Goal: Information Seeking & Learning: Compare options

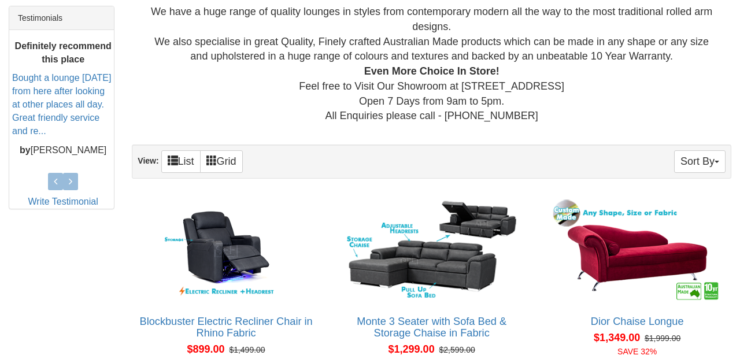
scroll to position [486, 0]
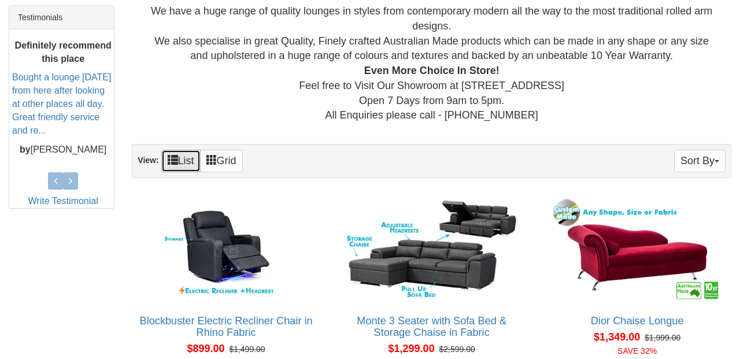
click at [191, 161] on link "List" at bounding box center [180, 161] width 39 height 23
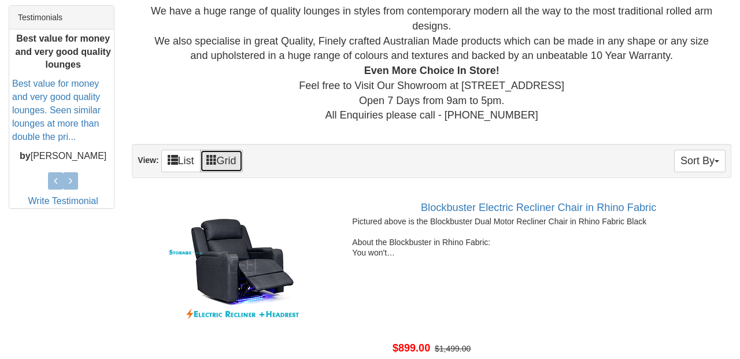
click at [232, 153] on link "Grid" at bounding box center [221, 161] width 43 height 23
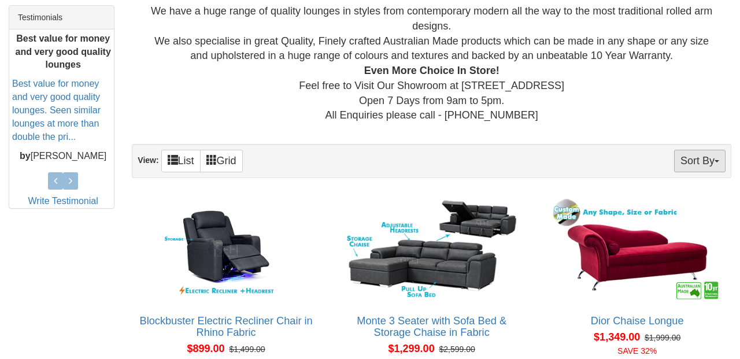
click at [687, 150] on button "Sort By" at bounding box center [699, 161] width 51 height 23
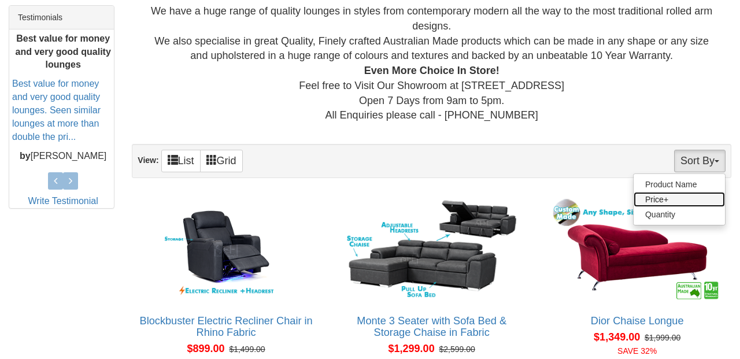
click at [686, 204] on link "Price+" at bounding box center [679, 199] width 91 height 15
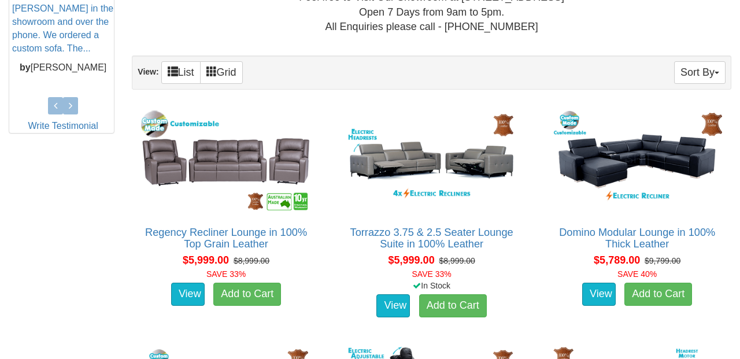
scroll to position [575, 0]
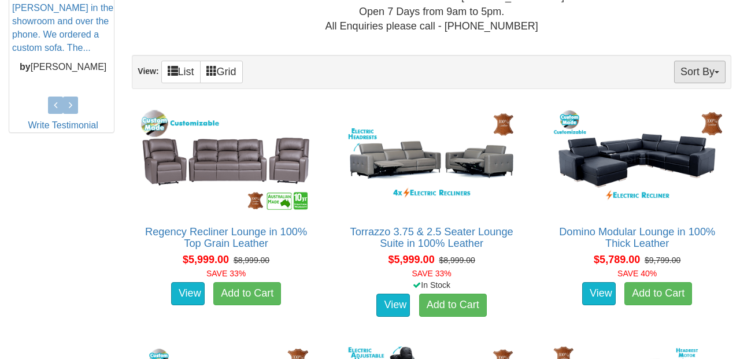
click at [702, 69] on button "Sort By" at bounding box center [699, 72] width 51 height 23
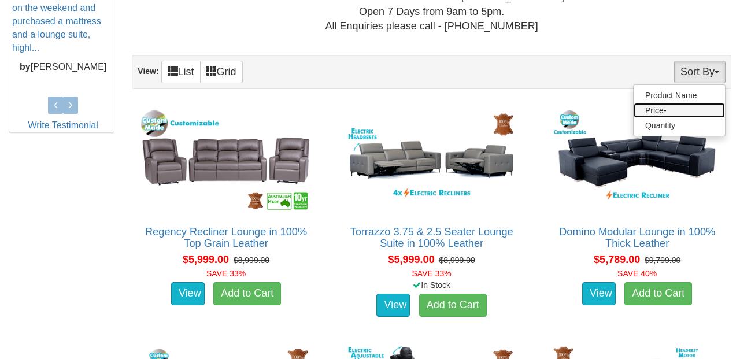
click at [669, 108] on link "Price-" at bounding box center [679, 110] width 91 height 15
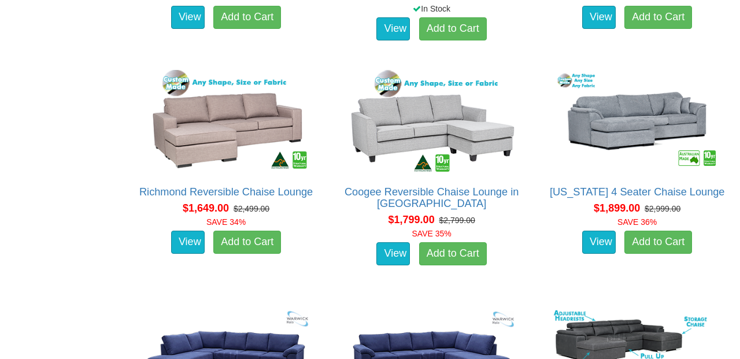
scroll to position [1325, 0]
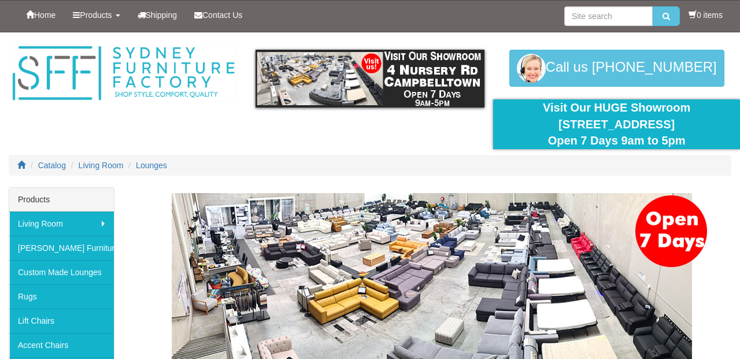
scroll to position [575, 0]
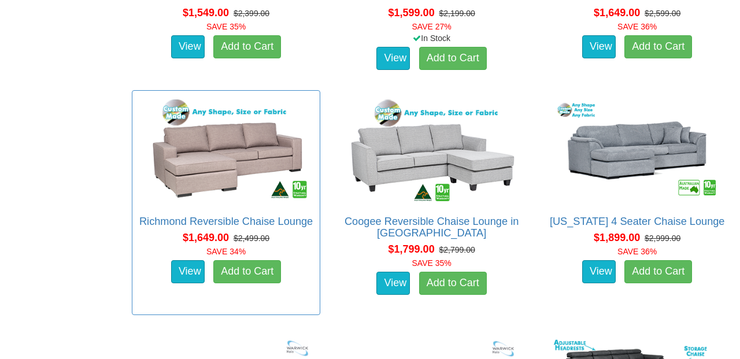
scroll to position [1293, 0]
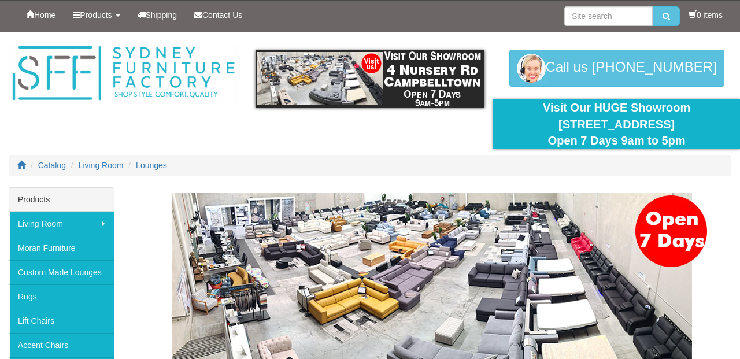
scroll to position [575, 0]
